Goal: Task Accomplishment & Management: Complete application form

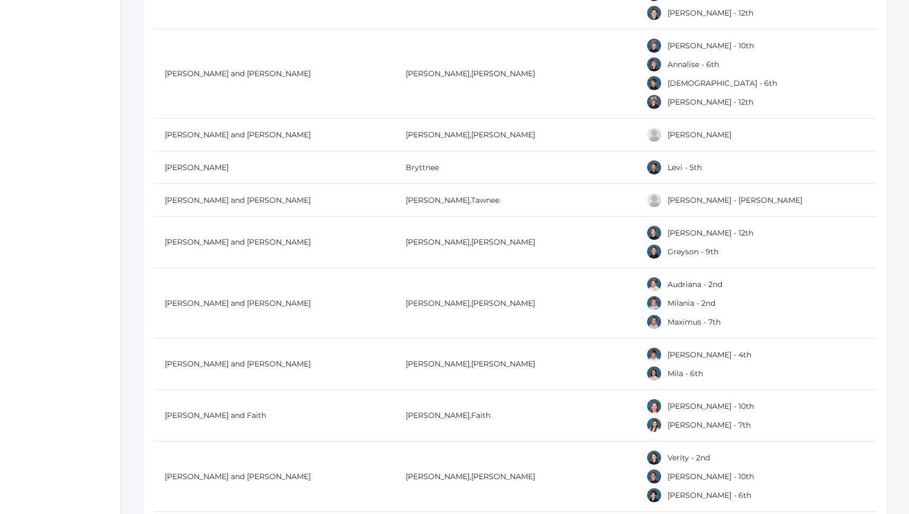
scroll to position [3324, 0]
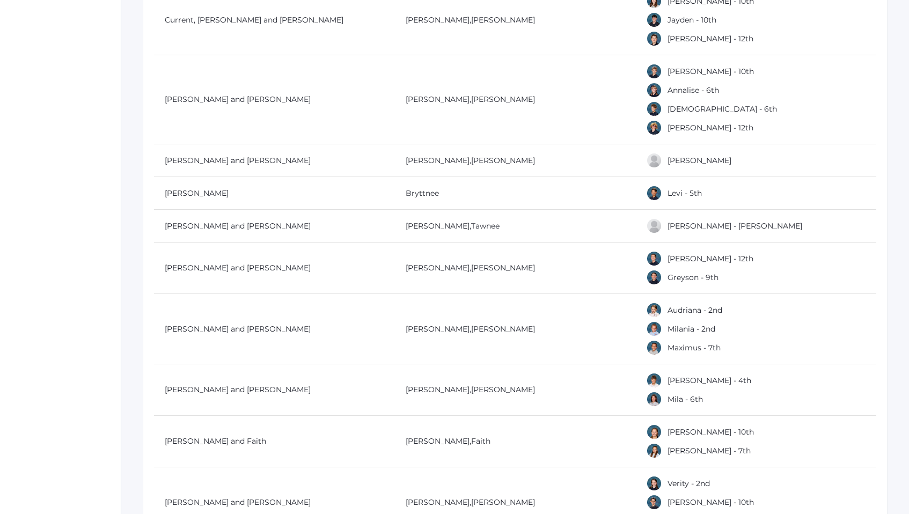
drag, startPoint x: 913, startPoint y: 18, endPoint x: 920, endPoint y: 155, distance: 137.6
click at [471, 160] on link "[PERSON_NAME]" at bounding box center [503, 161] width 64 height 10
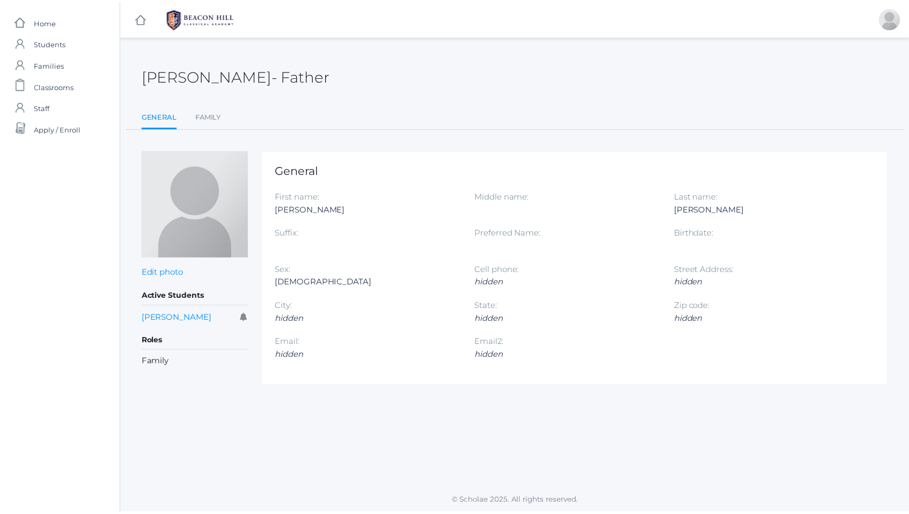
scroll to position [3324, 0]
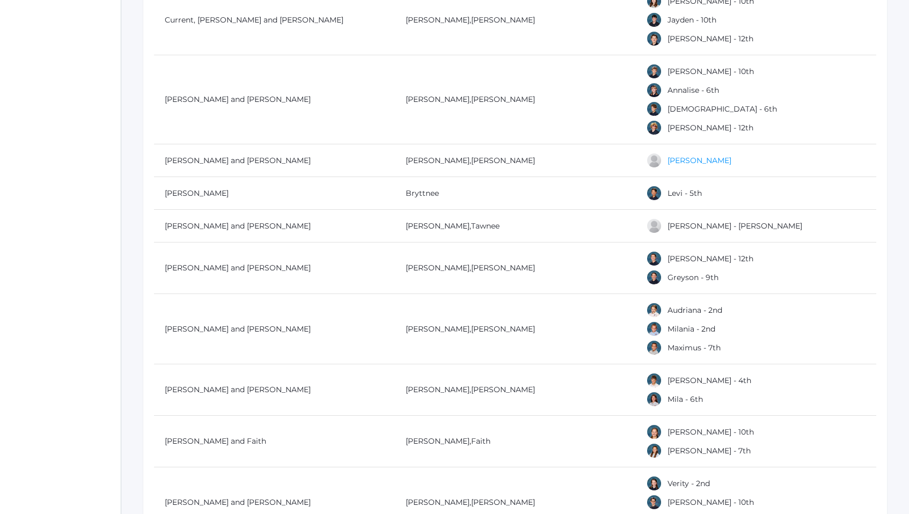
click at [704, 158] on link "[PERSON_NAME]" at bounding box center [700, 161] width 64 height 10
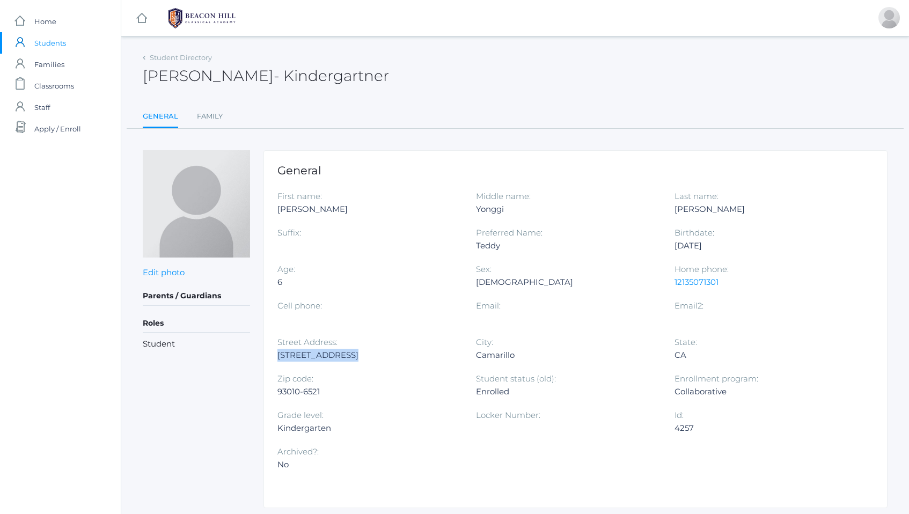
drag, startPoint x: 277, startPoint y: 355, endPoint x: 394, endPoint y: 363, distance: 117.8
click at [394, 363] on div "General First name: [PERSON_NAME] Middle name: [GEOGRAPHIC_DATA] Last name: [PE…" at bounding box center [575, 329] width 624 height 358
click at [52, 86] on span "Classrooms" at bounding box center [54, 85] width 40 height 21
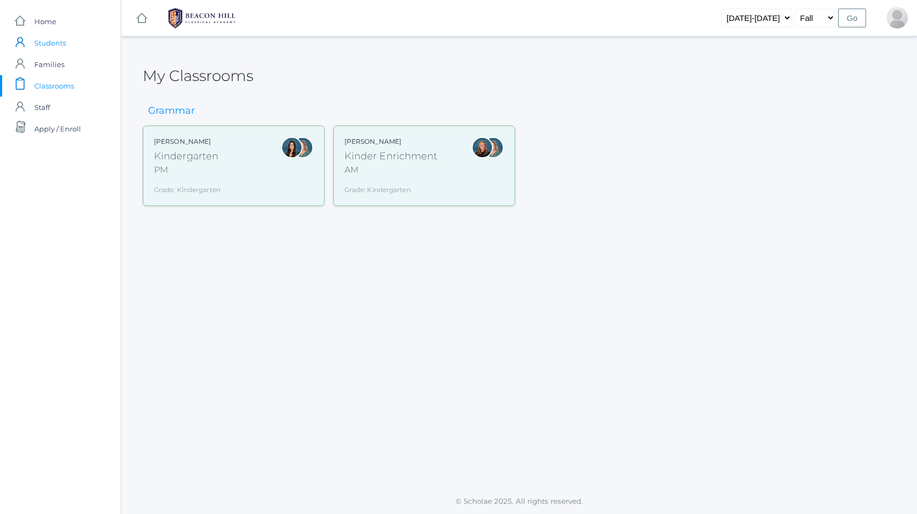
click at [51, 38] on span "Students" at bounding box center [50, 42] width 32 height 21
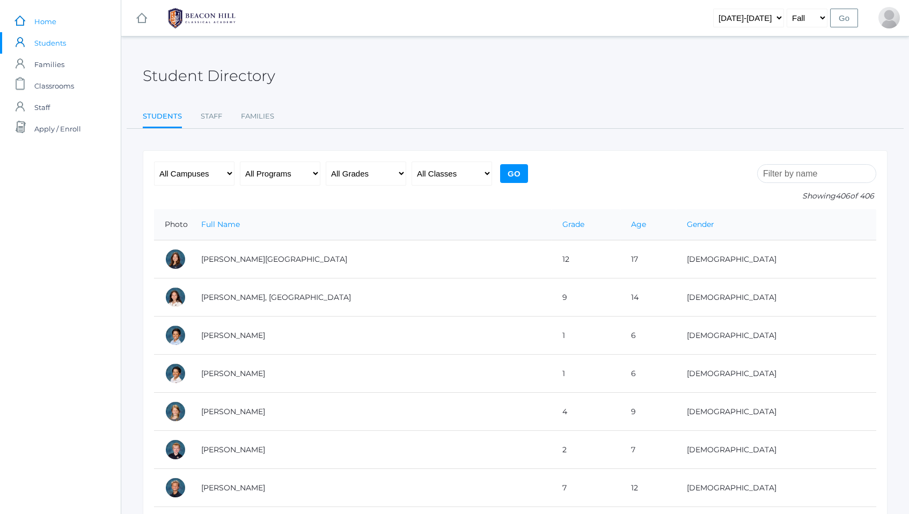
click at [45, 19] on span "Home" at bounding box center [45, 21] width 22 height 21
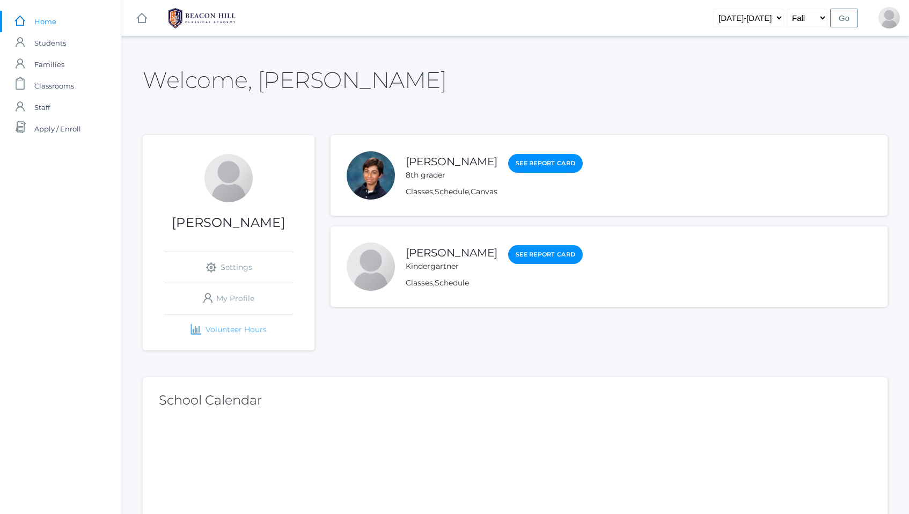
click at [231, 332] on link "icons/finance/bar-chart Created with Sketch. Volunteer Hours" at bounding box center [228, 329] width 129 height 31
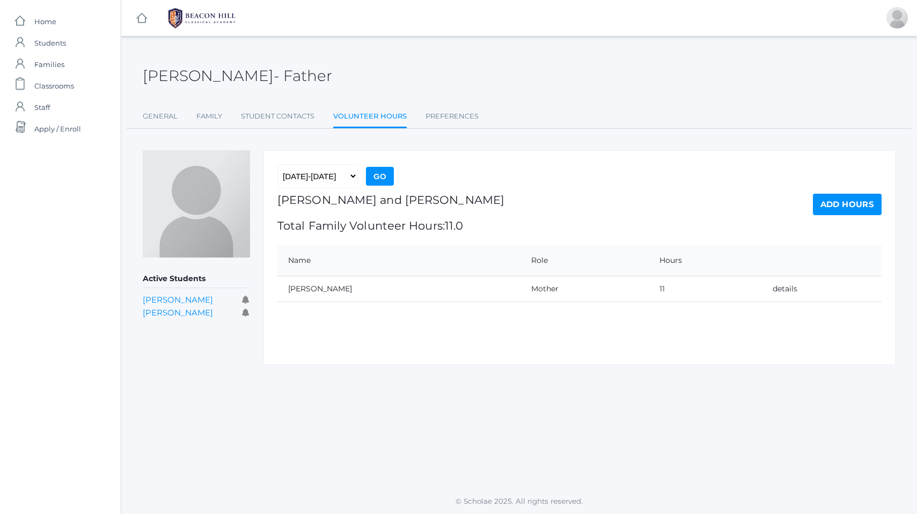
click at [848, 208] on link "Add Hours" at bounding box center [847, 204] width 69 height 21
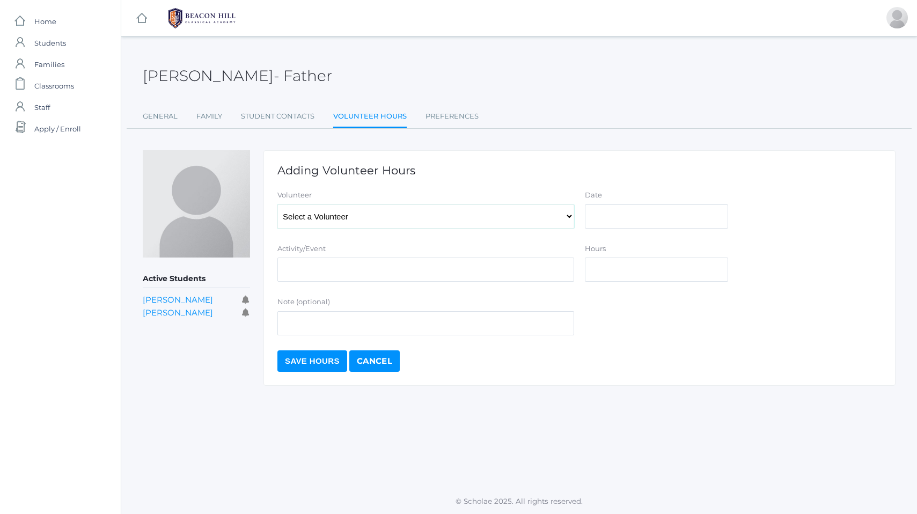
click at [494, 222] on select "Select a Volunteer Dishchekenian, [PERSON_NAME], [PERSON_NAME], [PERSON_NAME], …" at bounding box center [425, 216] width 297 height 24
select select "2802"
click at [277, 204] on select "Select a Volunteer Dishchekenian, [PERSON_NAME], [PERSON_NAME], [PERSON_NAME], …" at bounding box center [425, 216] width 297 height 24
click at [367, 273] on input "Activity/Event" at bounding box center [425, 270] width 297 height 24
type input "Art Volunteer"
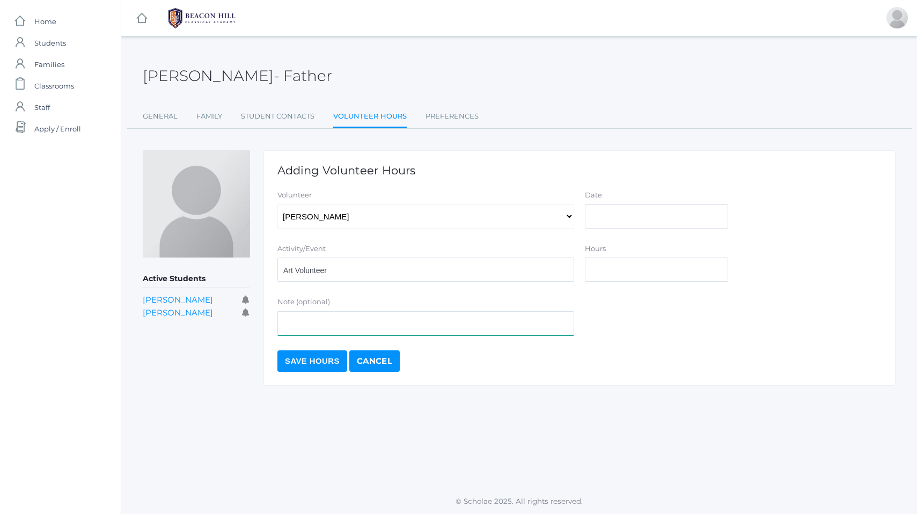
click at [318, 327] on input "Note (optional)" at bounding box center [425, 323] width 297 height 24
click at [602, 223] on input "Date" at bounding box center [656, 216] width 143 height 24
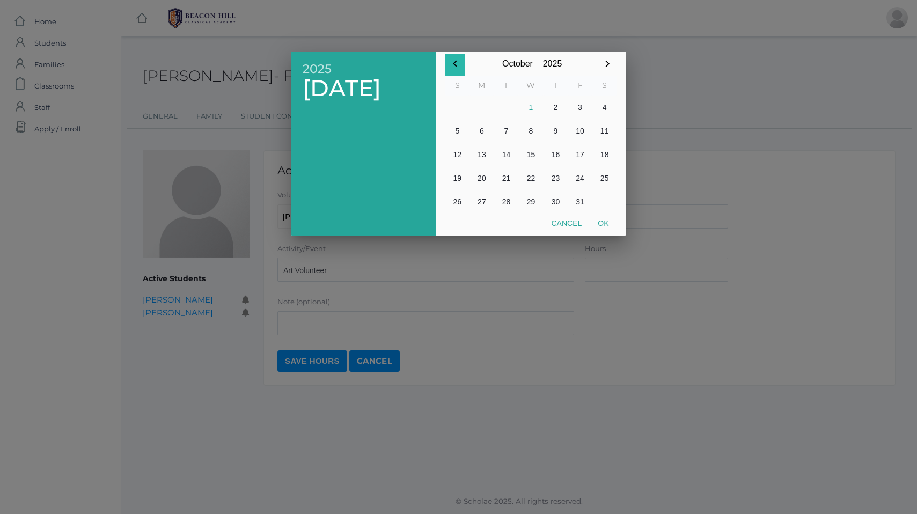
click at [449, 58] on icon "button" at bounding box center [455, 63] width 13 height 13
click at [508, 200] on button "30" at bounding box center [506, 202] width 25 height 24
click at [606, 224] on button "Ok" at bounding box center [603, 223] width 27 height 19
type input "[DATE]"
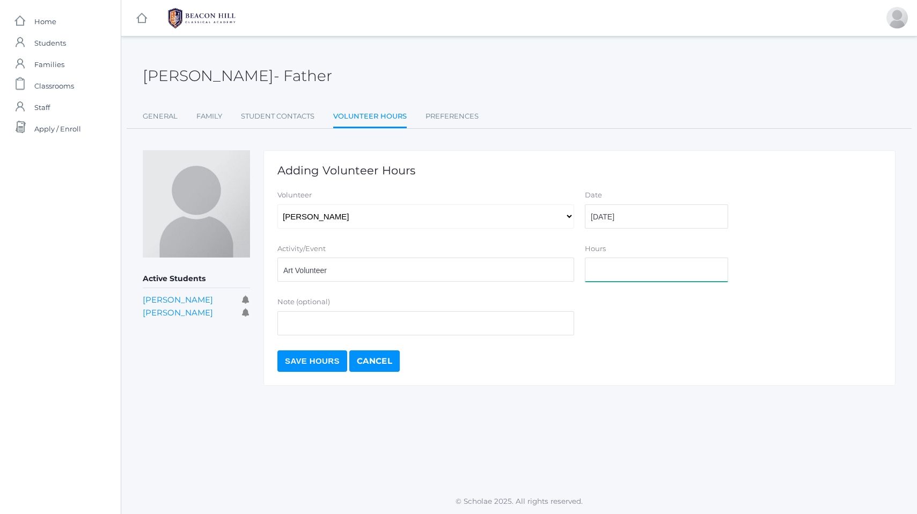
click at [609, 267] on input "Hours" at bounding box center [656, 270] width 143 height 24
type input "1"
click at [317, 363] on input "Save Hours" at bounding box center [312, 360] width 70 height 21
